Goal: Task Accomplishment & Management: Manage account settings

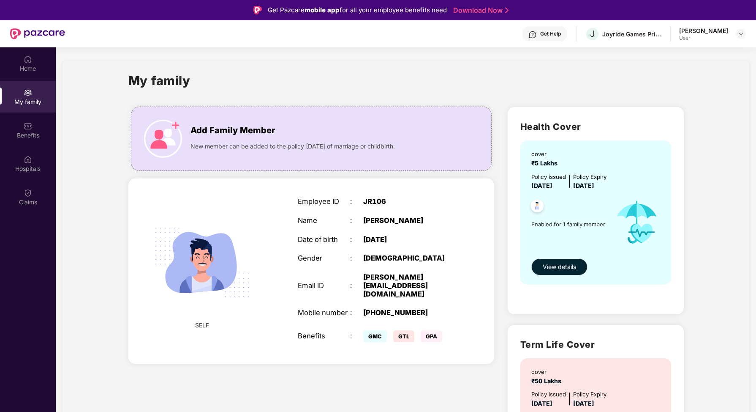
click at [560, 262] on button "View details" at bounding box center [559, 266] width 56 height 17
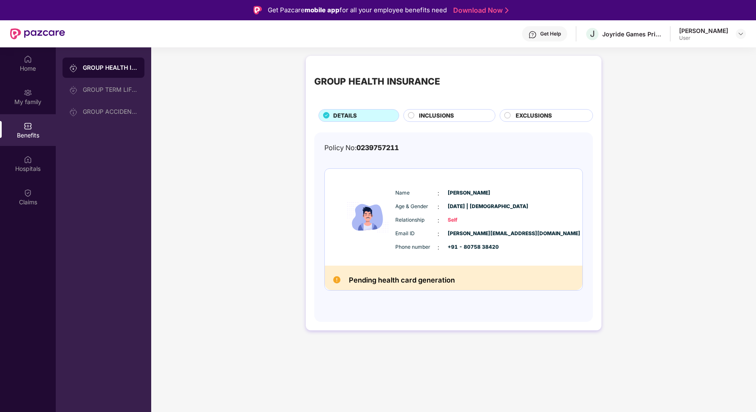
click at [439, 116] on span "INCLUSIONS" at bounding box center [436, 115] width 35 height 9
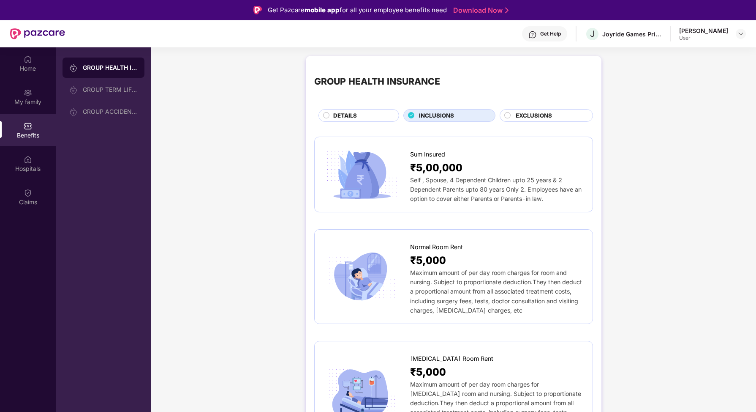
click at [330, 114] on div "DETAILS" at bounding box center [361, 116] width 65 height 10
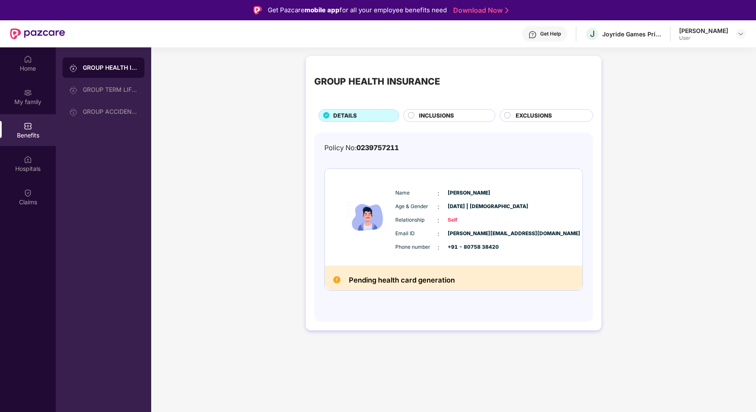
click at [370, 278] on h2 "Pending health card generation" at bounding box center [402, 280] width 106 height 12
click at [116, 88] on div "GROUP TERM LIFE INSURANCE" at bounding box center [110, 89] width 55 height 7
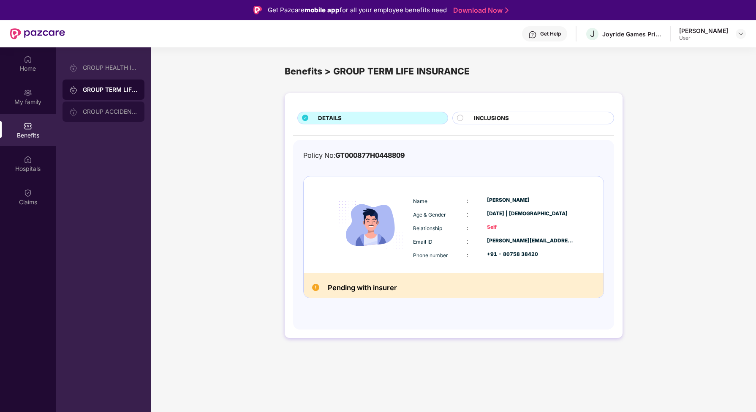
click at [95, 113] on div "GROUP ACCIDENTAL INSURANCE" at bounding box center [110, 111] width 55 height 7
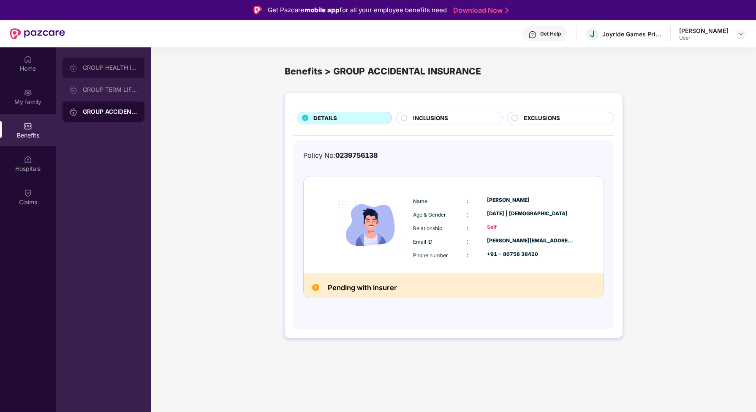
click at [95, 70] on div "GROUP HEALTH INSURANCE" at bounding box center [110, 67] width 55 height 7
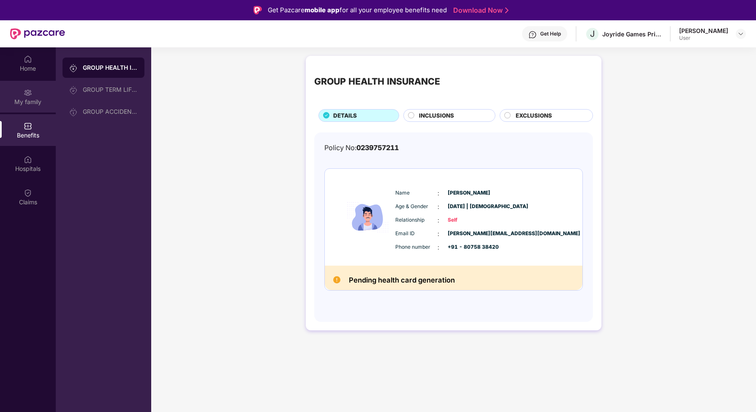
click at [37, 100] on div "My family" at bounding box center [28, 102] width 56 height 8
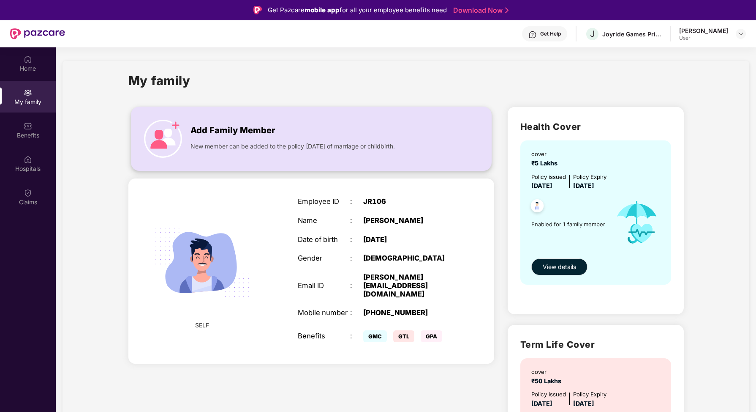
click at [289, 144] on span "New member can be added to the policy [DATE] of marriage or childbirth." at bounding box center [293, 146] width 204 height 9
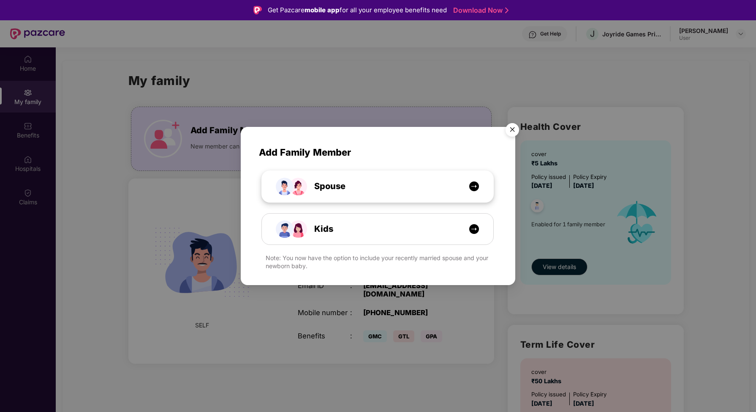
click at [469, 191] on img at bounding box center [474, 186] width 11 height 11
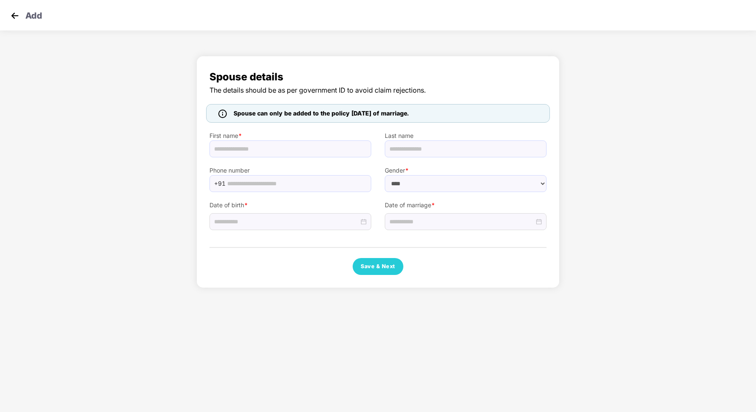
select select "******"
click at [14, 12] on img at bounding box center [14, 15] width 13 height 13
